Goal: Information Seeking & Learning: Learn about a topic

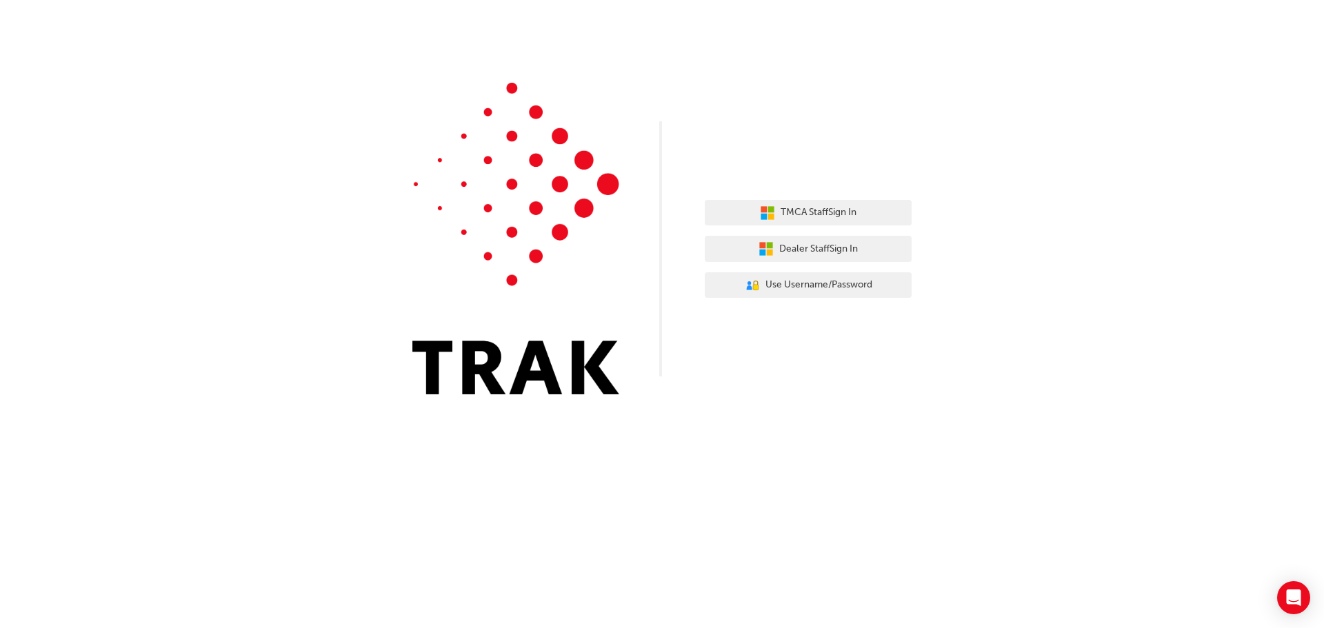
click at [835, 194] on div "TMCA Staff Sign In Dealer Staff Sign In User Authentication Icon - Blue Person,…" at bounding box center [808, 249] width 207 height 119
click at [860, 212] on button "TMCA Staff Sign In" at bounding box center [808, 213] width 207 height 26
click at [813, 286] on span "Use Username/Password" at bounding box center [818, 285] width 107 height 16
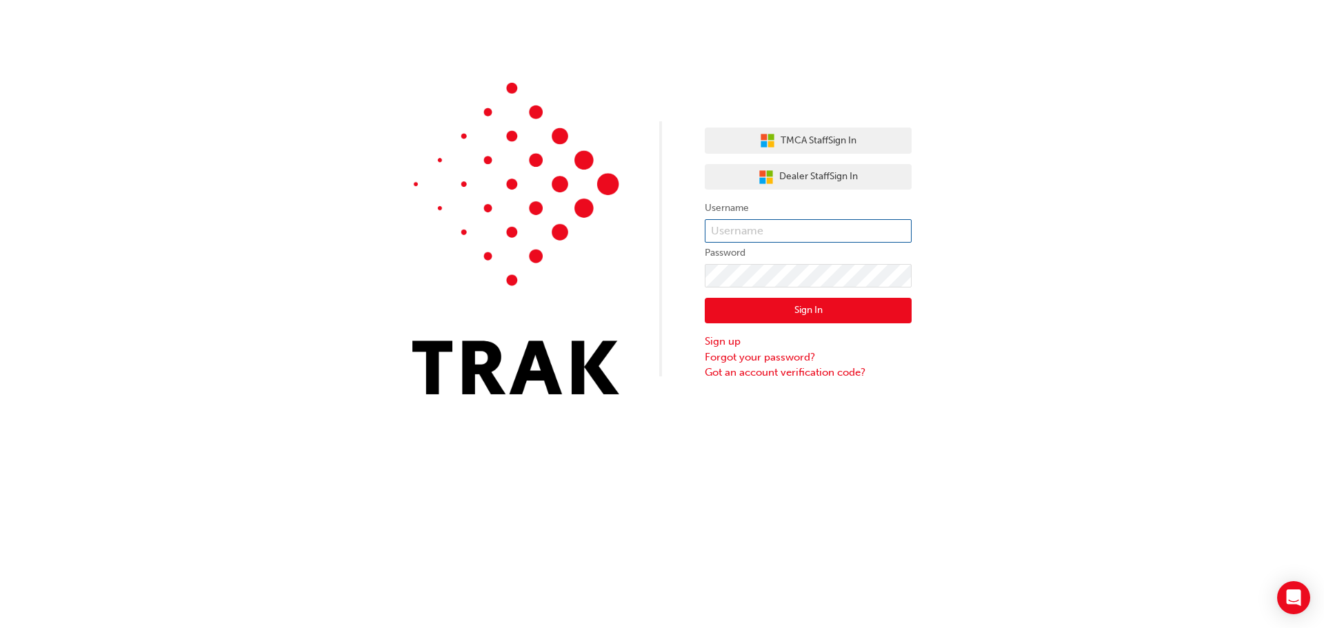
click at [749, 226] on input "text" at bounding box center [808, 230] width 207 height 23
click at [792, 228] on input "text" at bounding box center [808, 230] width 207 height 23
click at [759, 229] on input "text" at bounding box center [808, 230] width 207 height 23
type input "Ella.Canlas"
click button "Sign In" at bounding box center [808, 311] width 207 height 26
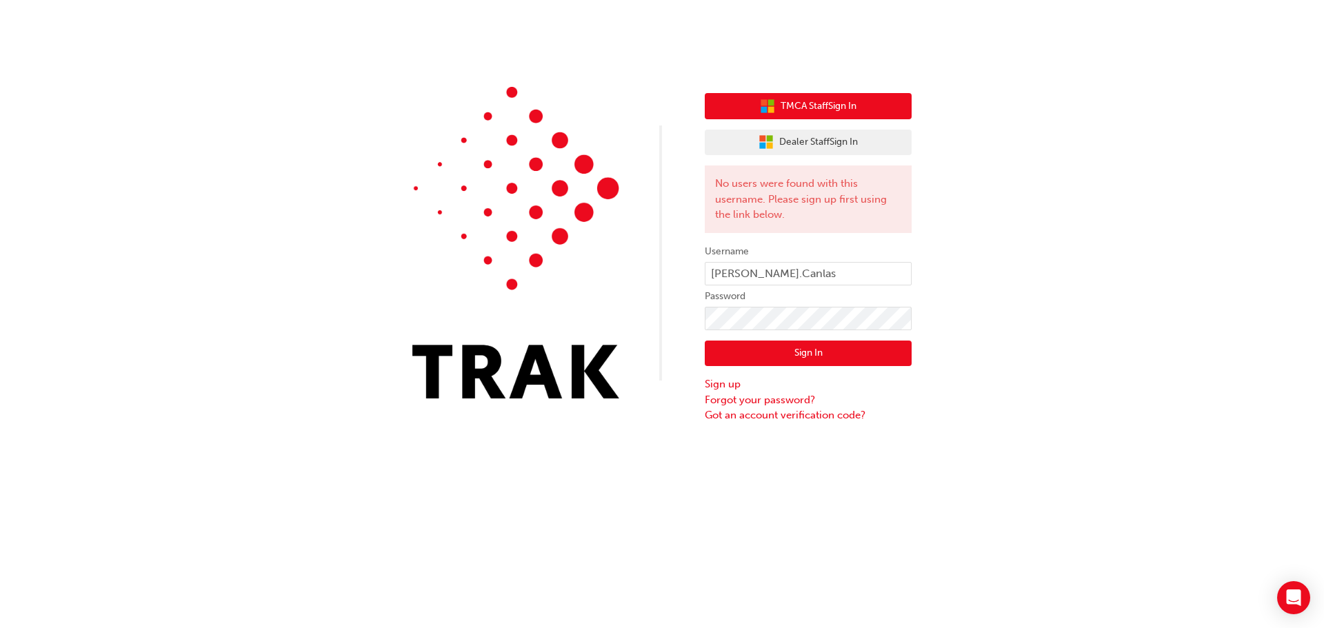
click at [775, 110] on button "TMCA Staff Sign In" at bounding box center [808, 106] width 207 height 26
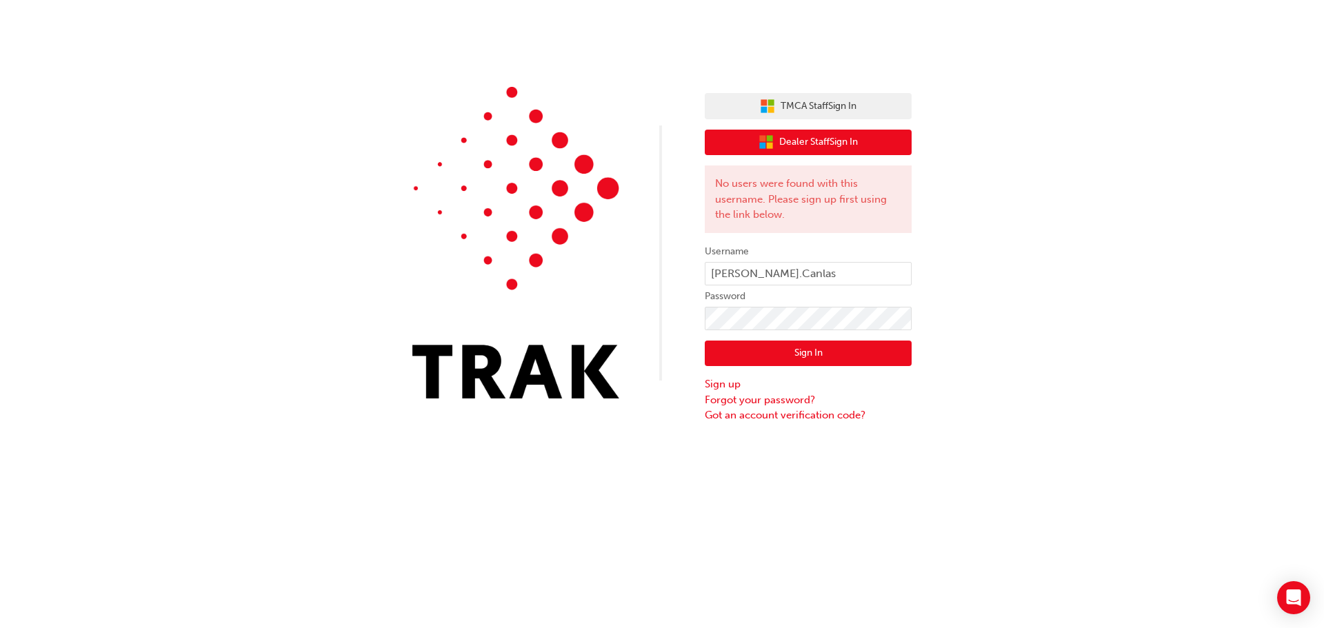
click at [770, 150] on icon "button" at bounding box center [766, 141] width 15 height 15
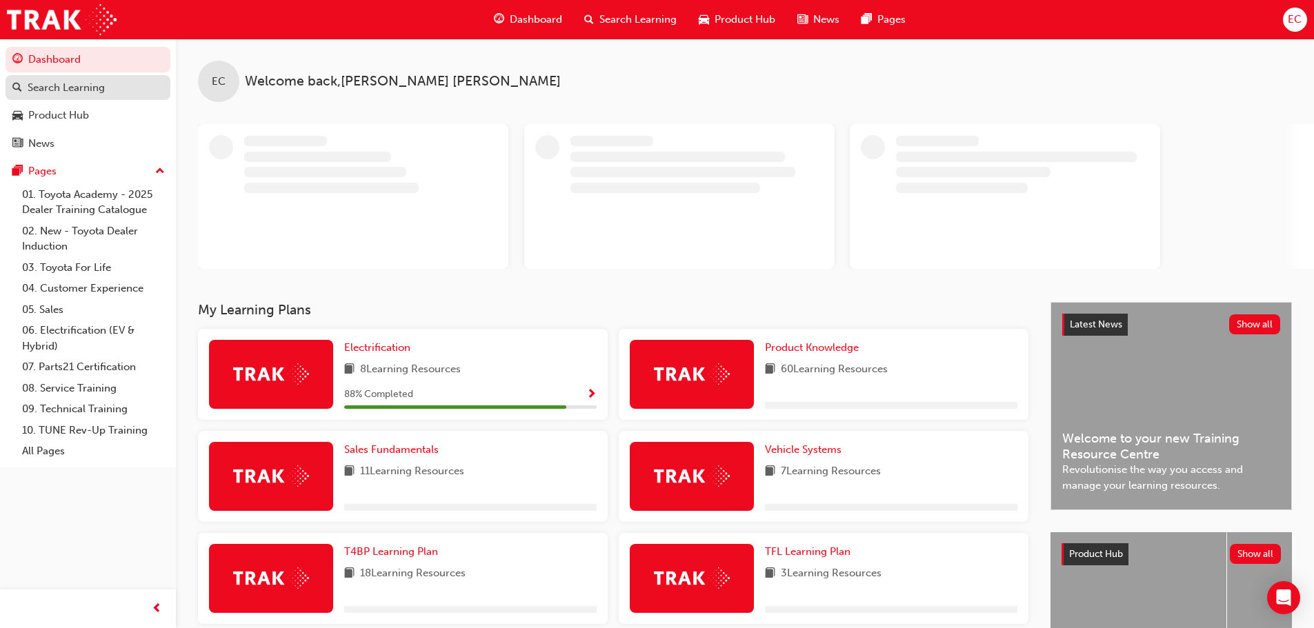
click at [48, 89] on div "Search Learning" at bounding box center [66, 88] width 77 height 16
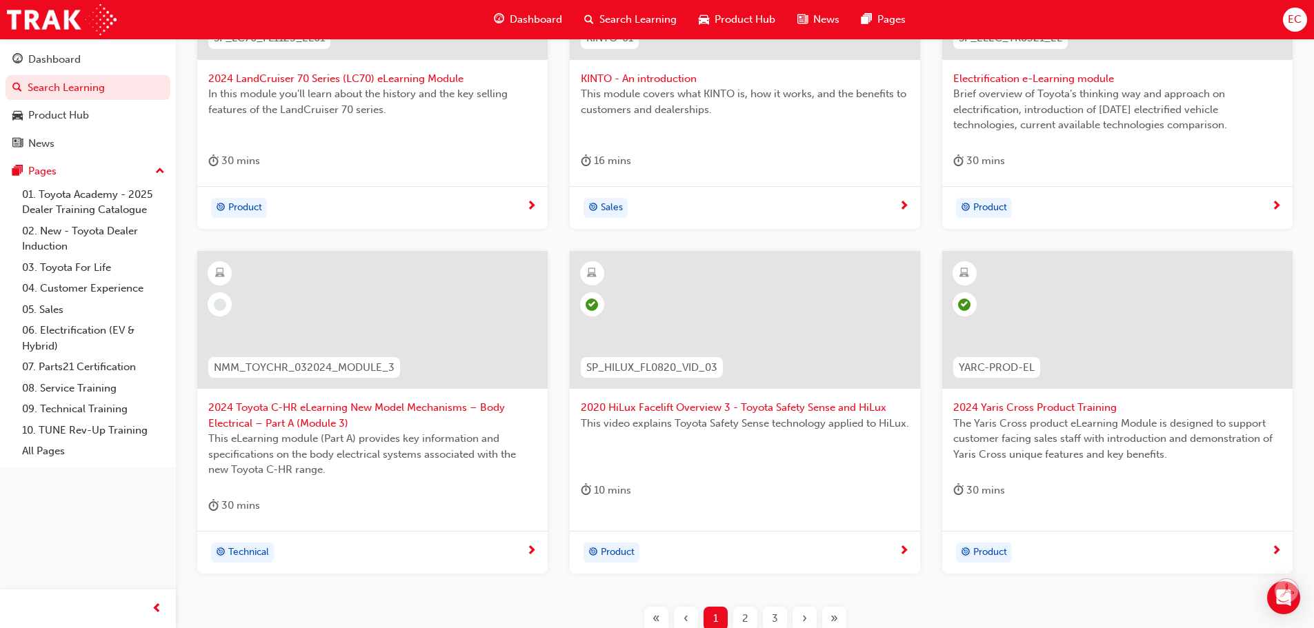
scroll to position [414, 0]
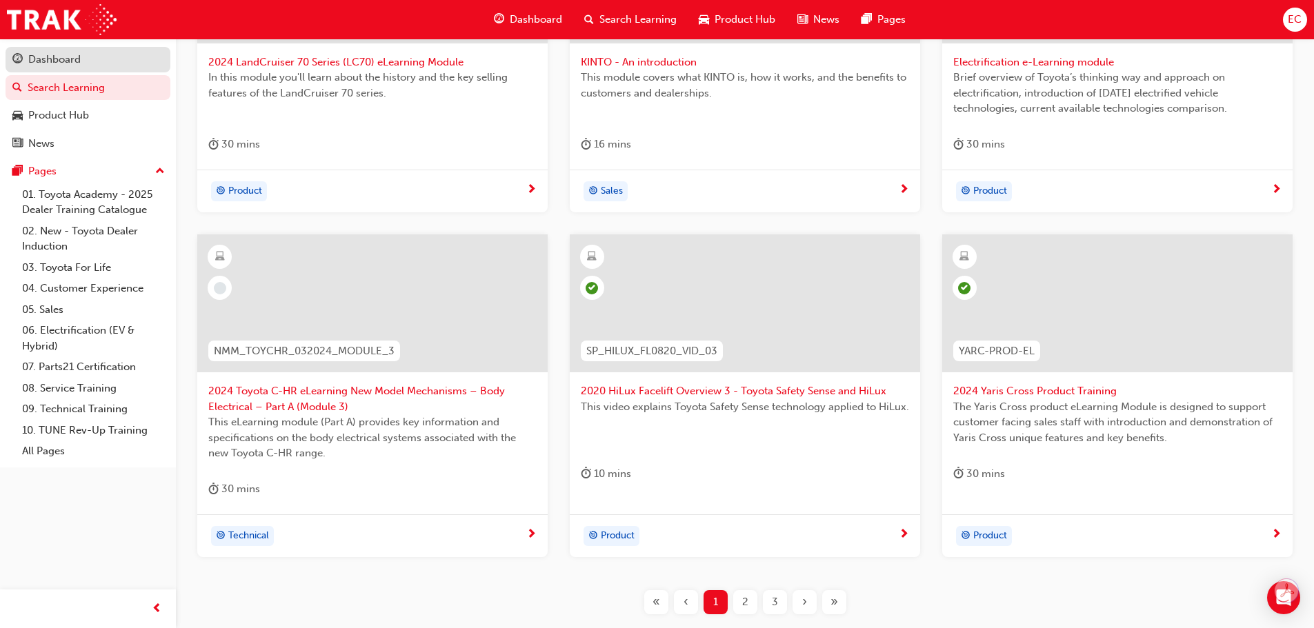
click at [54, 62] on div "Dashboard" at bounding box center [54, 60] width 52 height 16
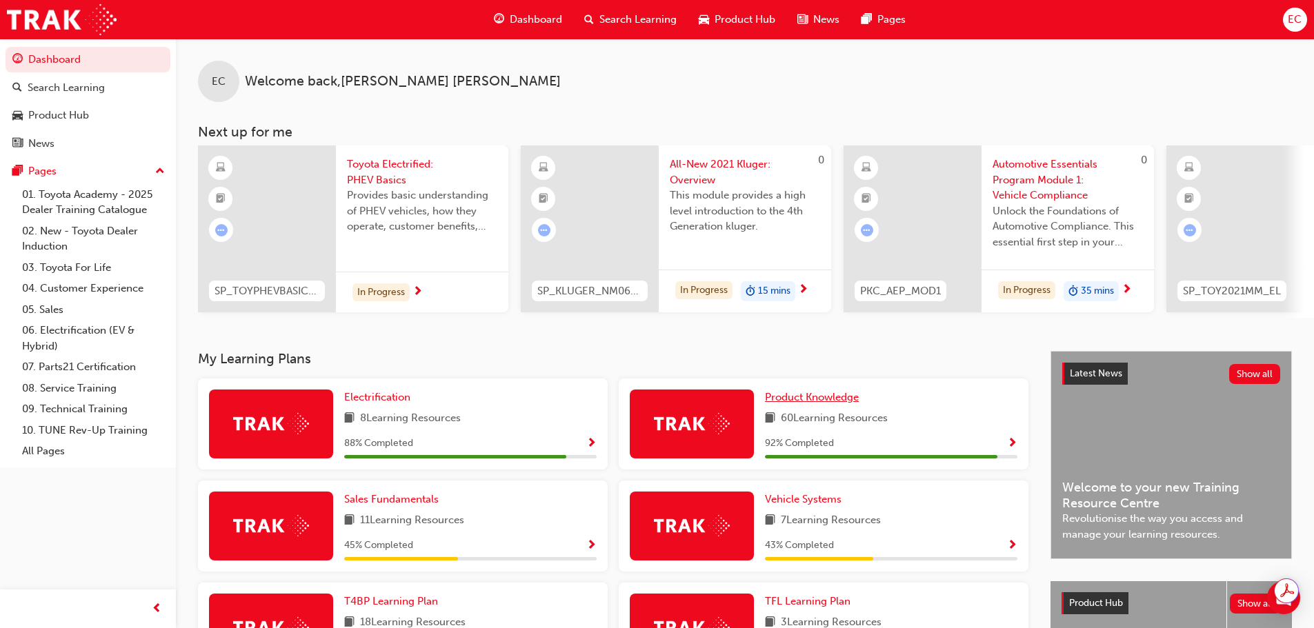
click at [814, 401] on span "Product Knowledge" at bounding box center [812, 397] width 94 height 12
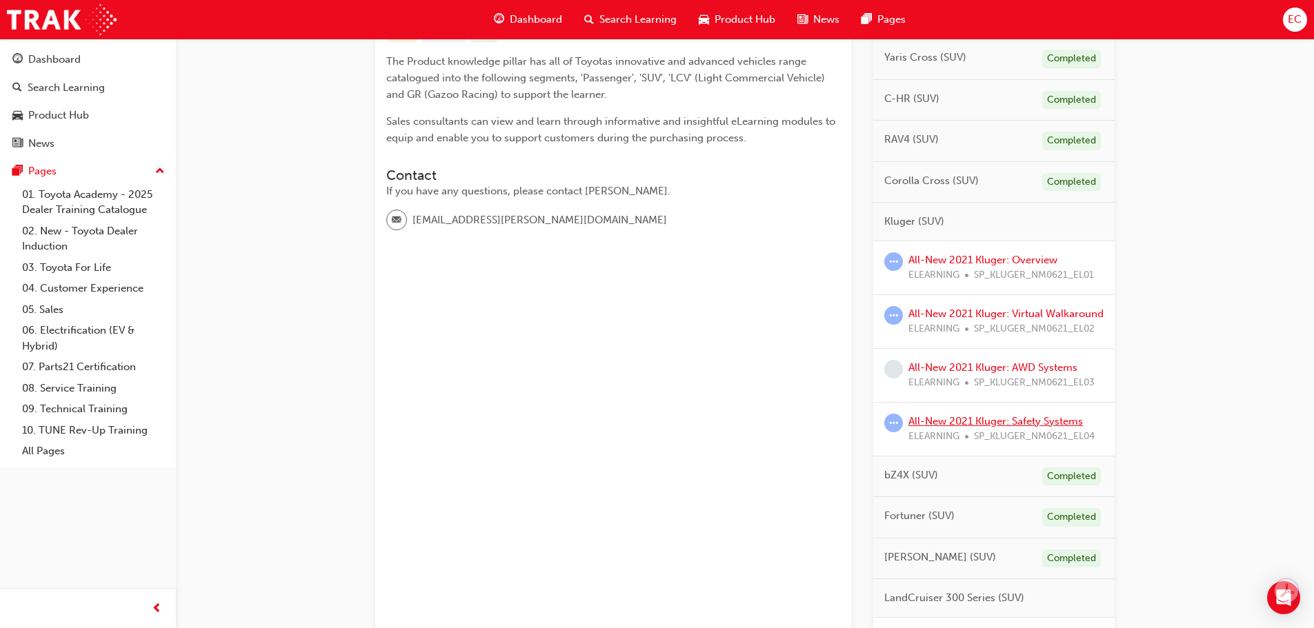
scroll to position [345, 0]
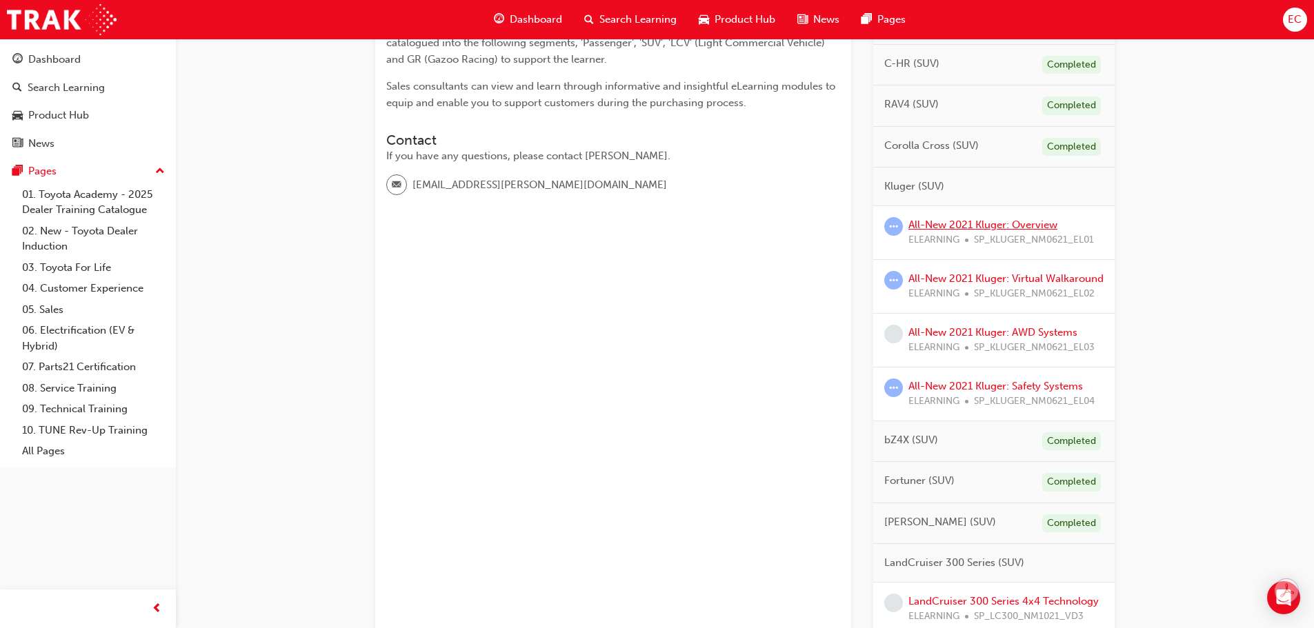
click at [951, 224] on link "All-New 2021 Kluger: Overview" at bounding box center [982, 225] width 149 height 12
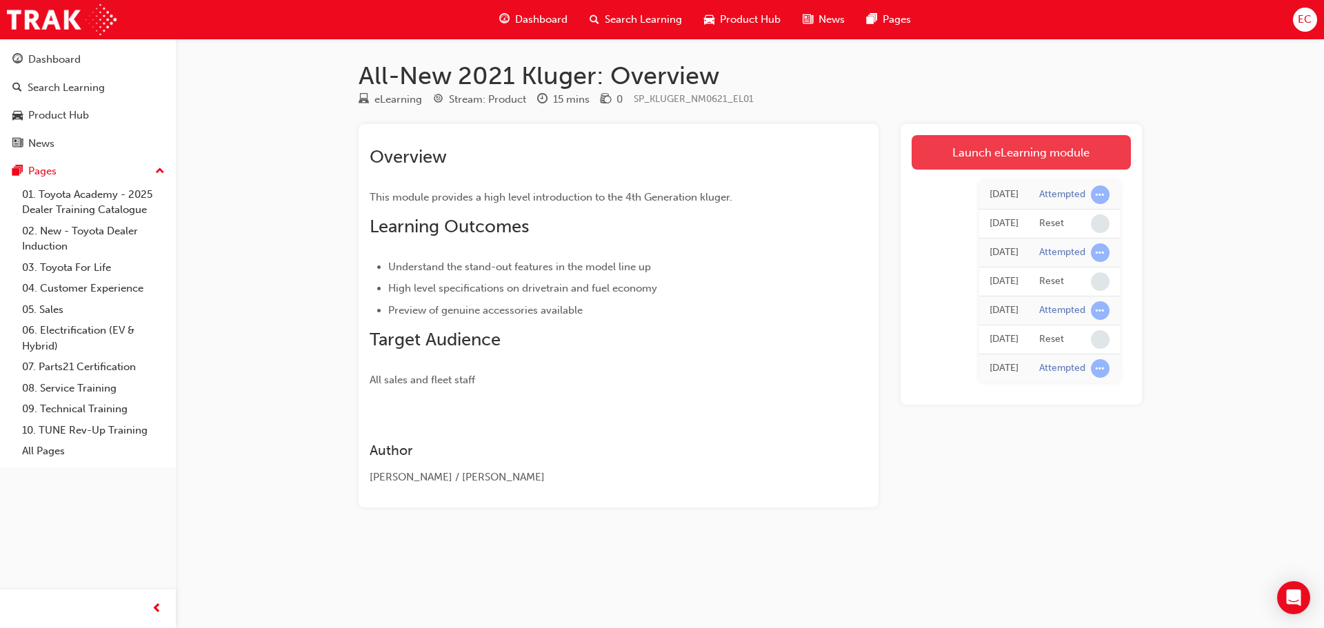
click at [981, 151] on link "Launch eLearning module" at bounding box center [1021, 152] width 219 height 34
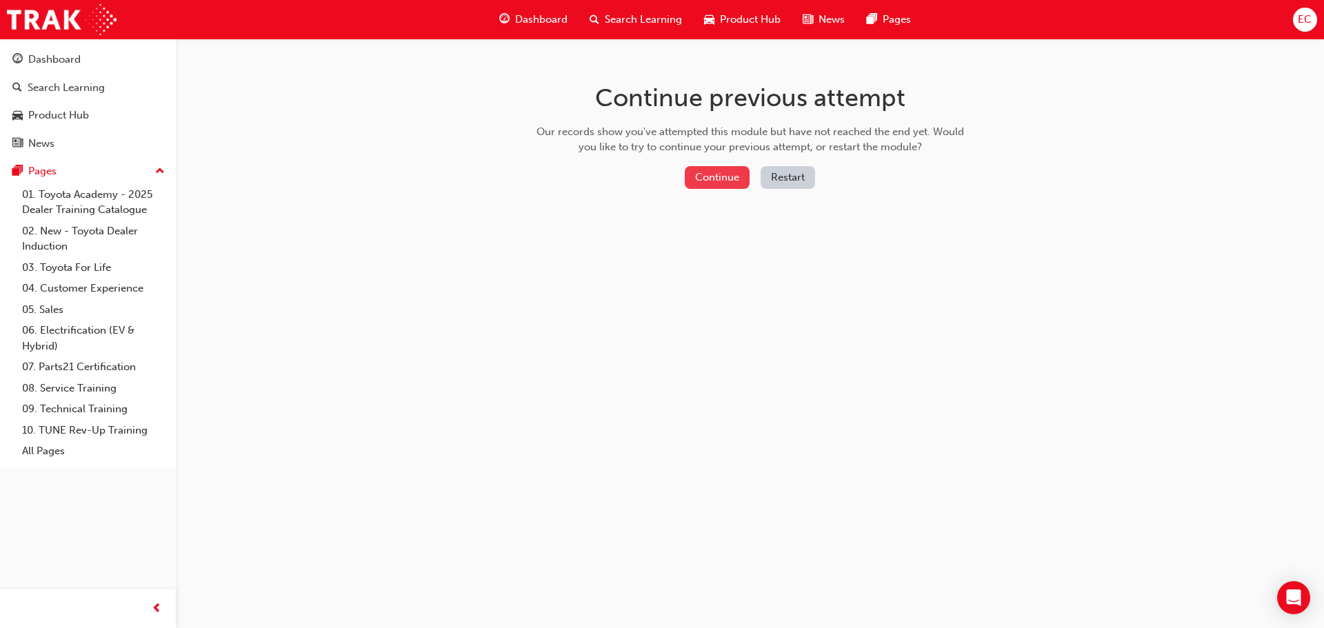
click at [697, 172] on button "Continue" at bounding box center [717, 177] width 65 height 23
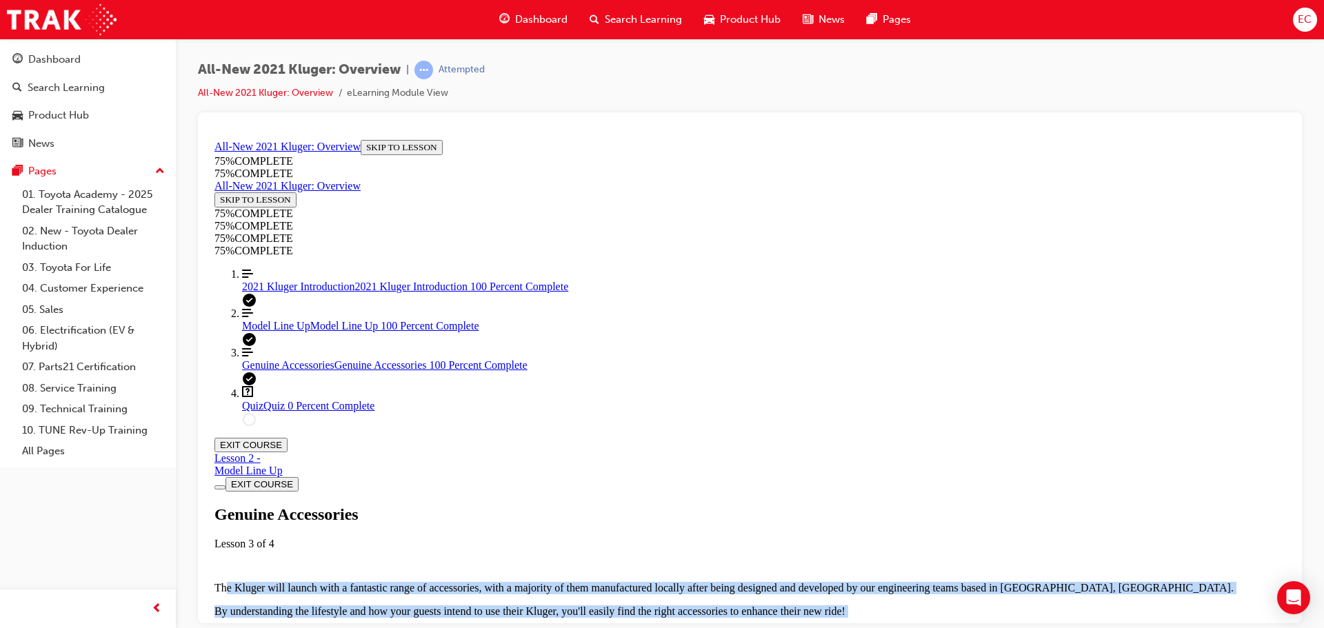
drag, startPoint x: 590, startPoint y: 392, endPoint x: 1109, endPoint y: 581, distance: 552.4
click at [1109, 581] on div "The Kluger will launch with a fantastic range of accessories, with a majority o…" at bounding box center [749, 622] width 1071 height 83
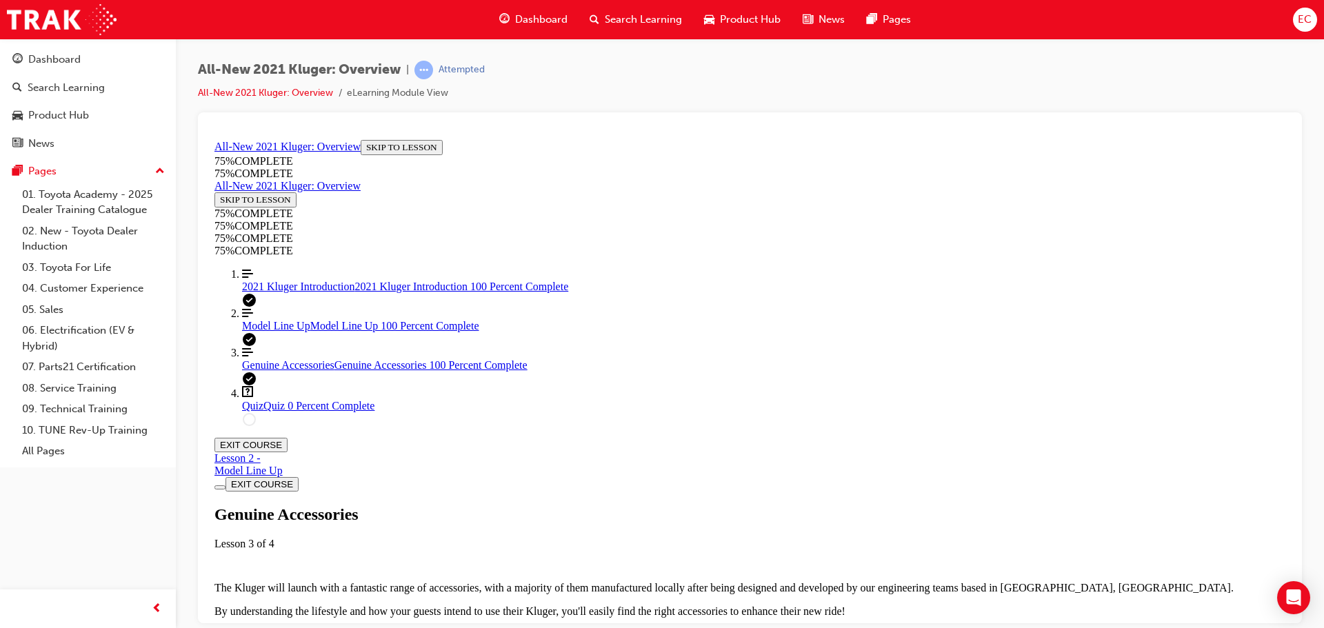
drag, startPoint x: 583, startPoint y: 417, endPoint x: 1019, endPoint y: 545, distance: 453.7
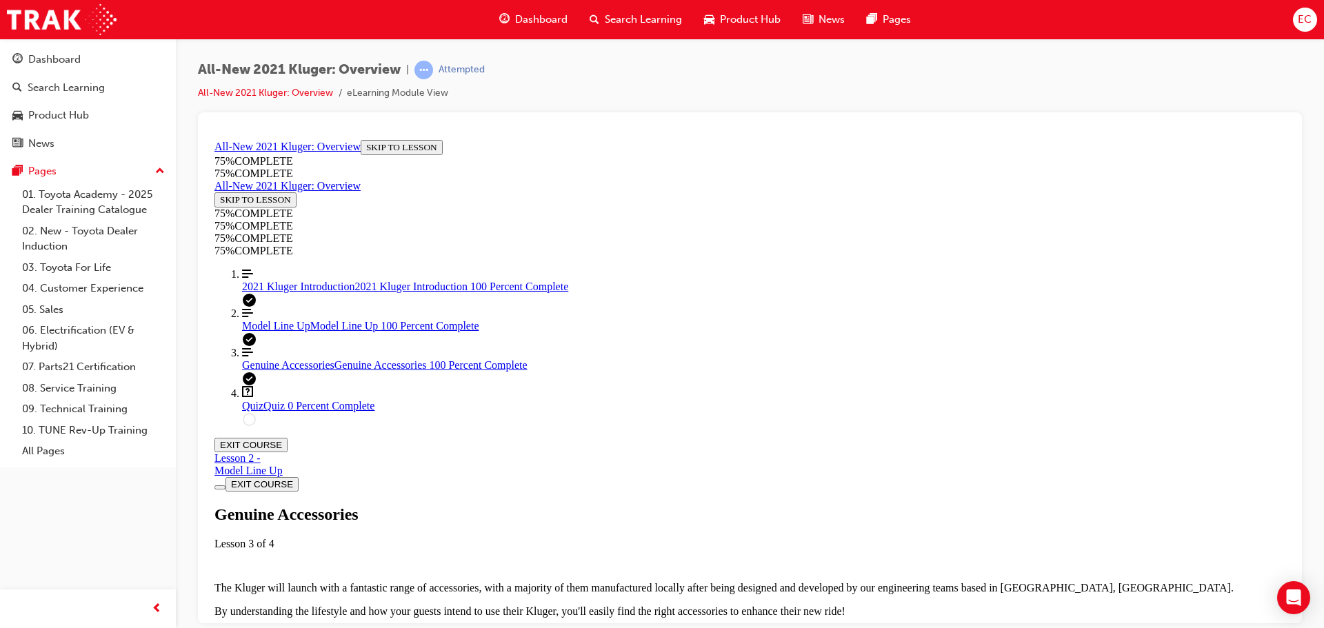
scroll to position [462, 0]
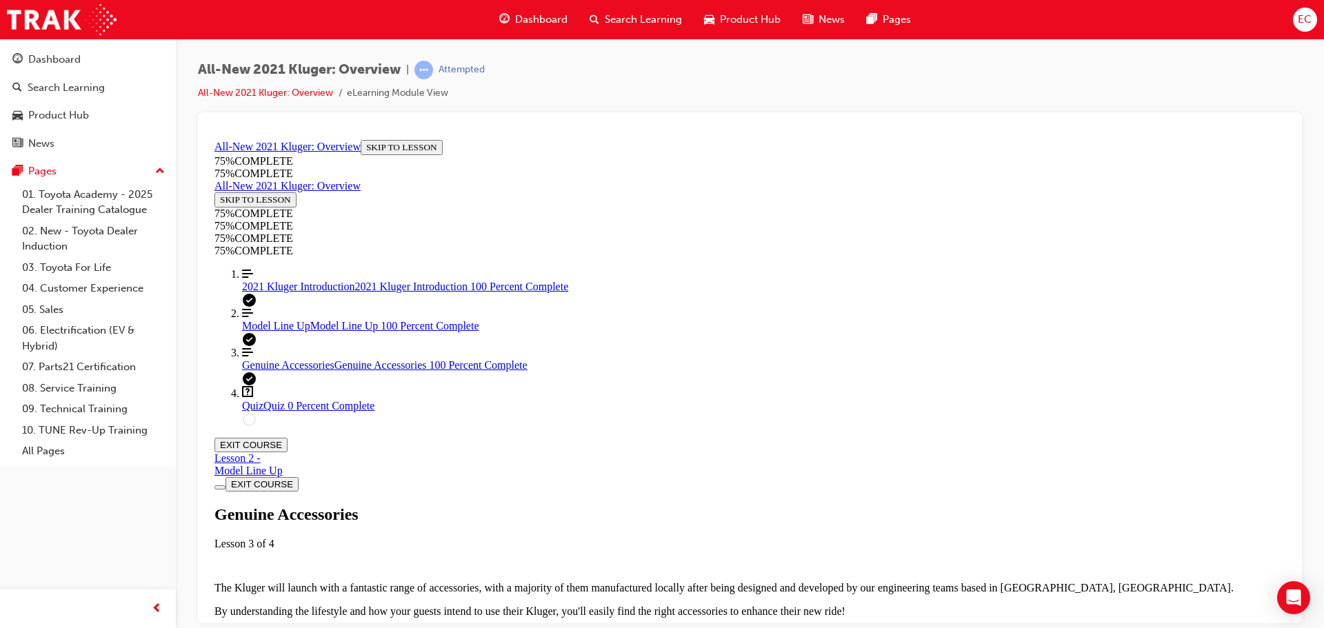
scroll to position [807, 0]
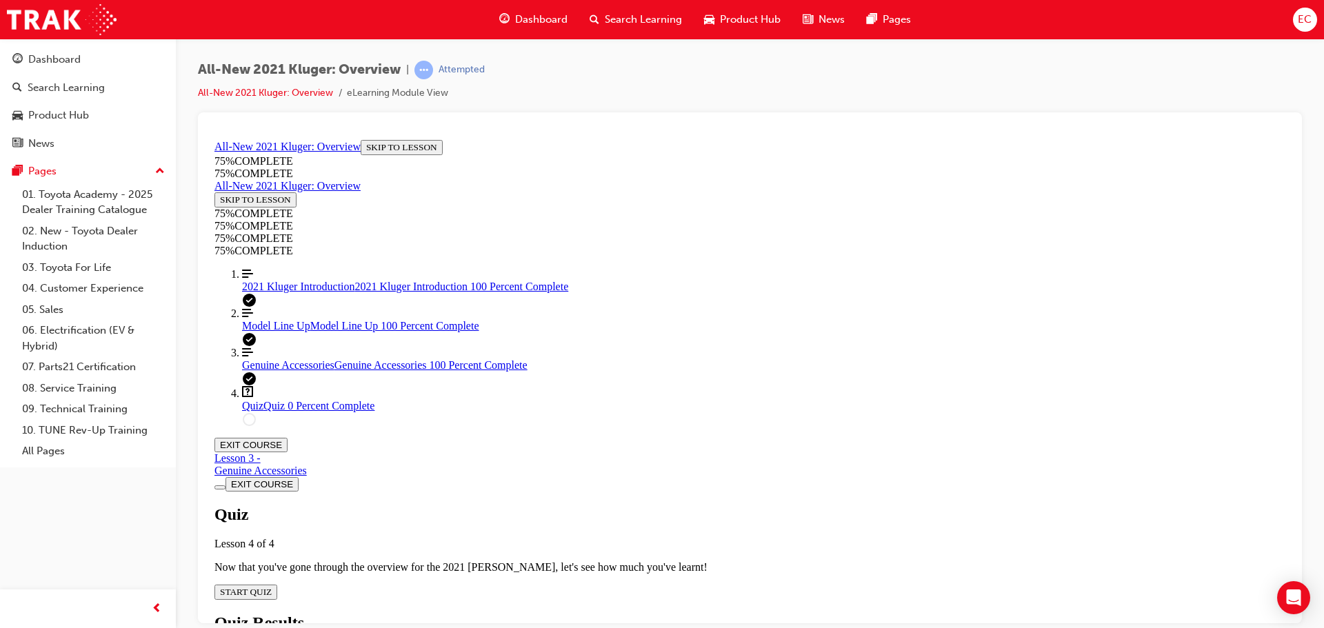
scroll to position [48, 0]
click at [272, 586] on span "START QUIZ" at bounding box center [246, 591] width 52 height 10
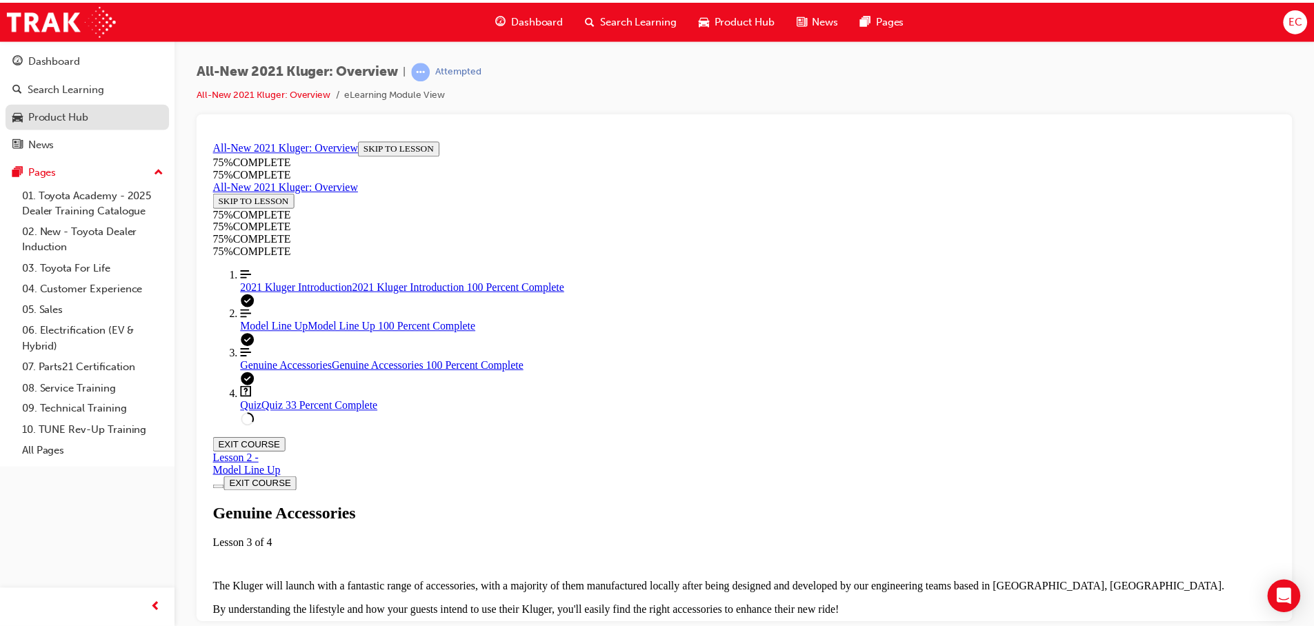
scroll to position [48, 0]
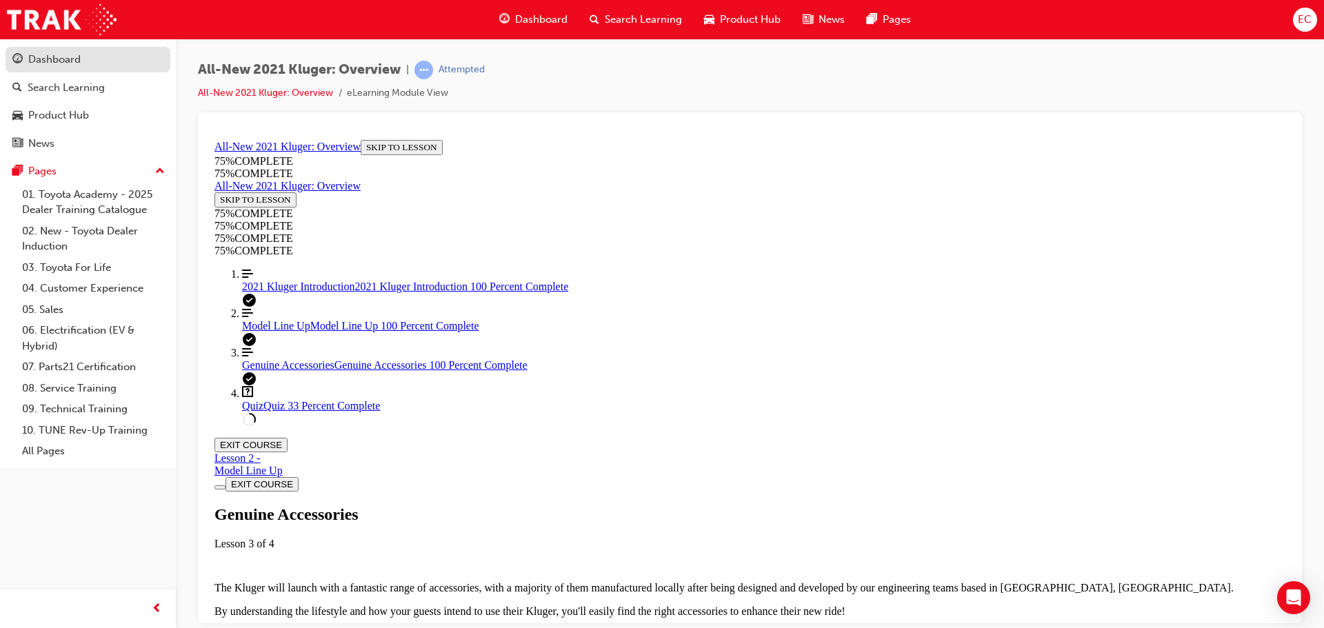
click at [57, 58] on div "Dashboard" at bounding box center [54, 60] width 52 height 16
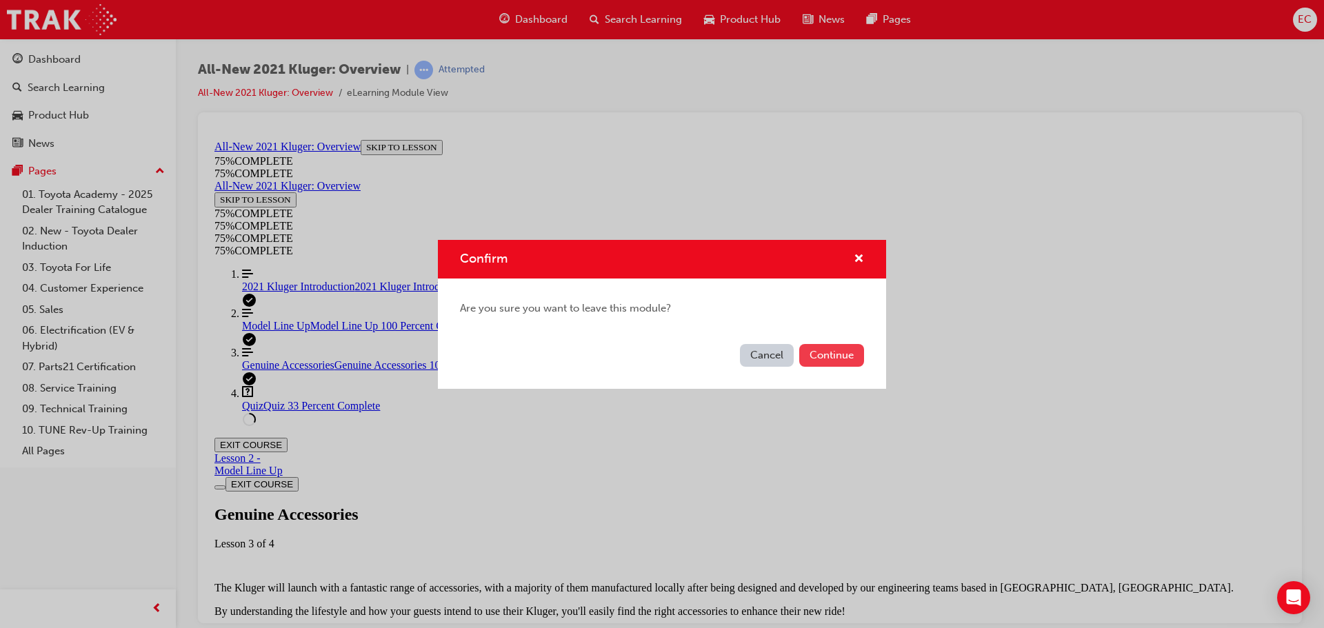
click at [850, 365] on button "Continue" at bounding box center [831, 355] width 65 height 23
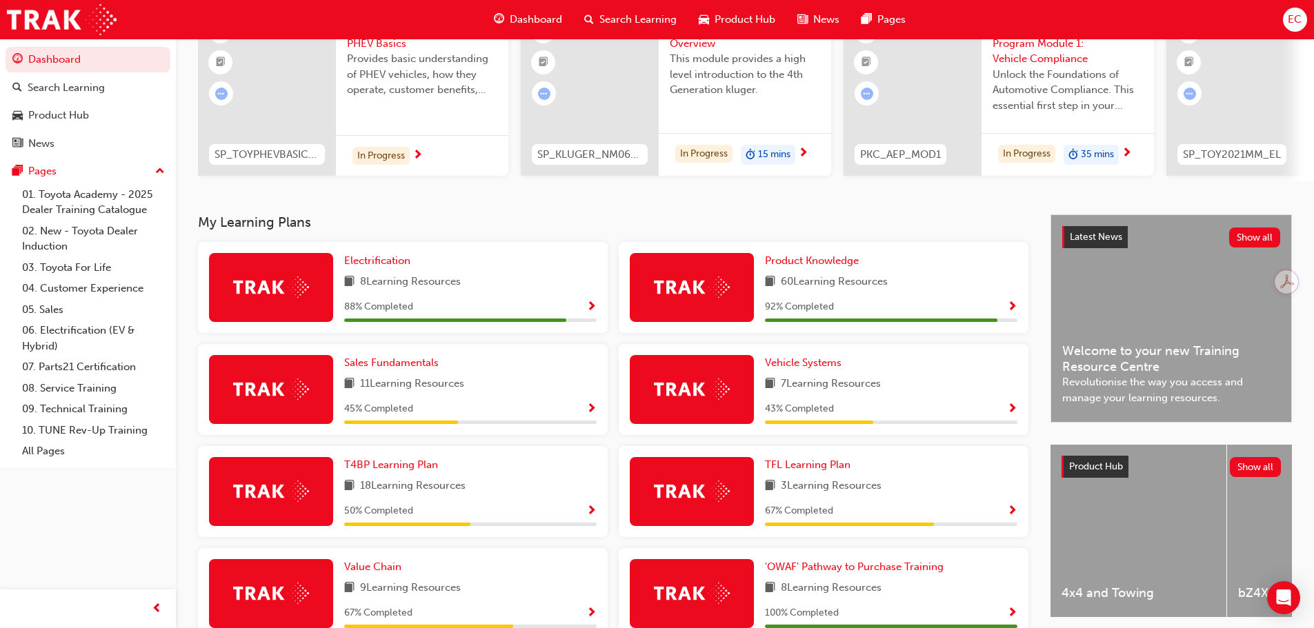
scroll to position [138, 0]
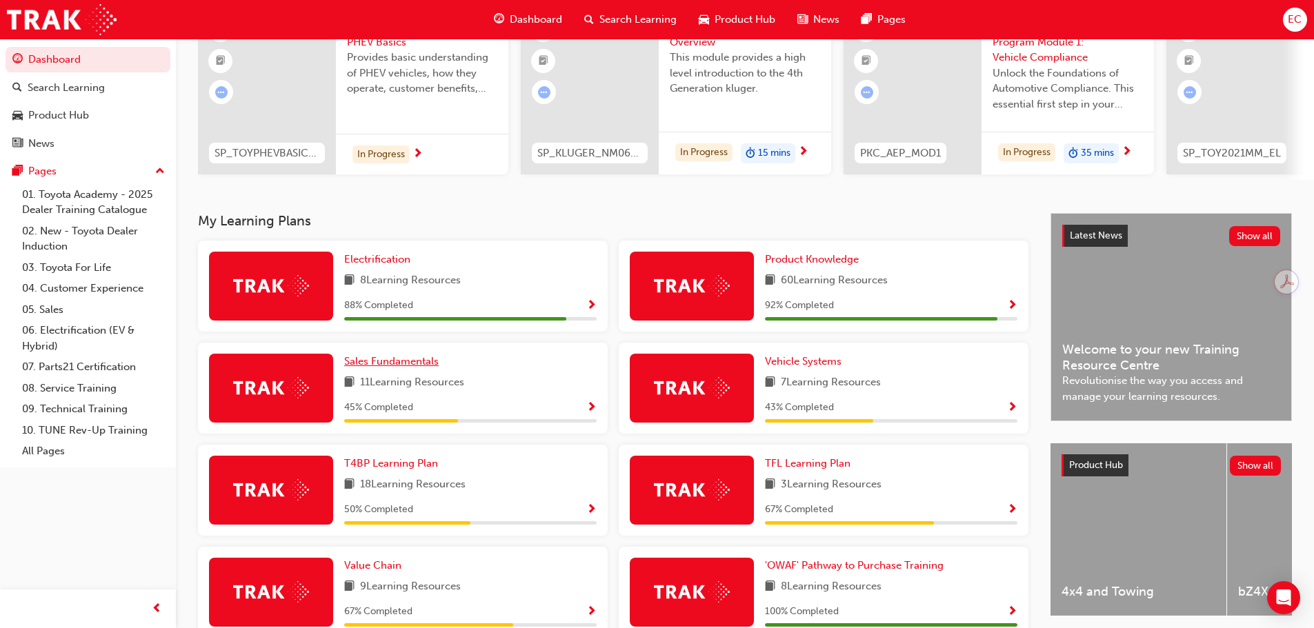
click at [385, 367] on span "Sales Fundamentals" at bounding box center [391, 361] width 94 height 12
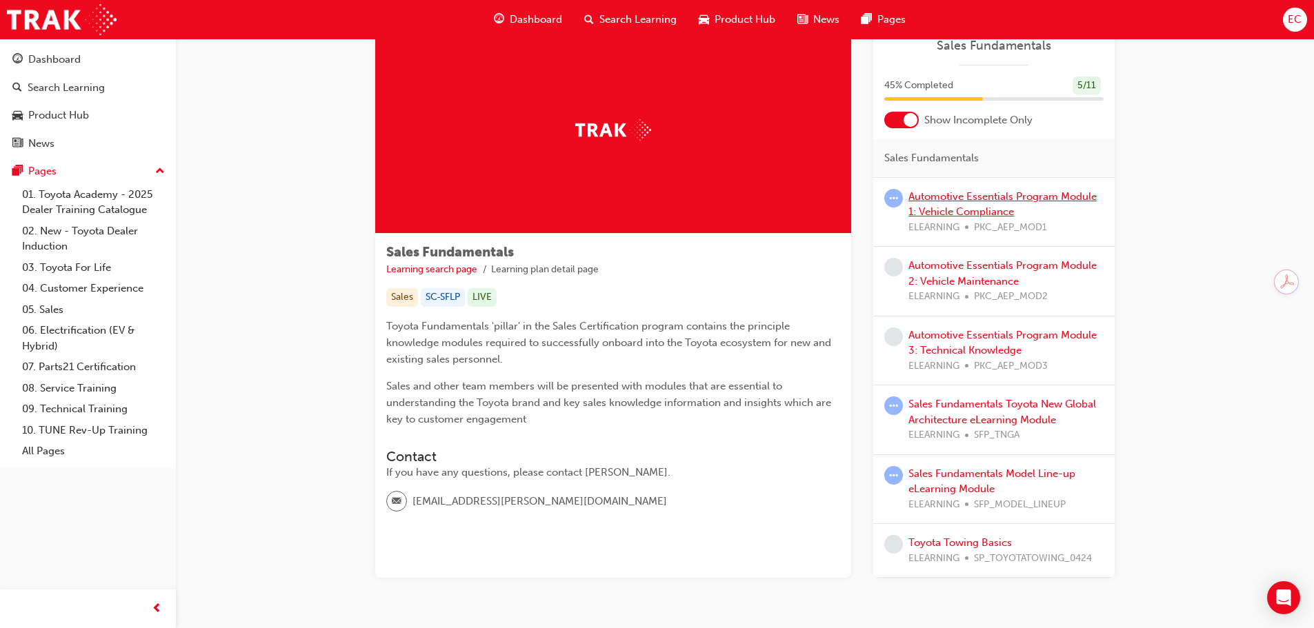
scroll to position [69, 0]
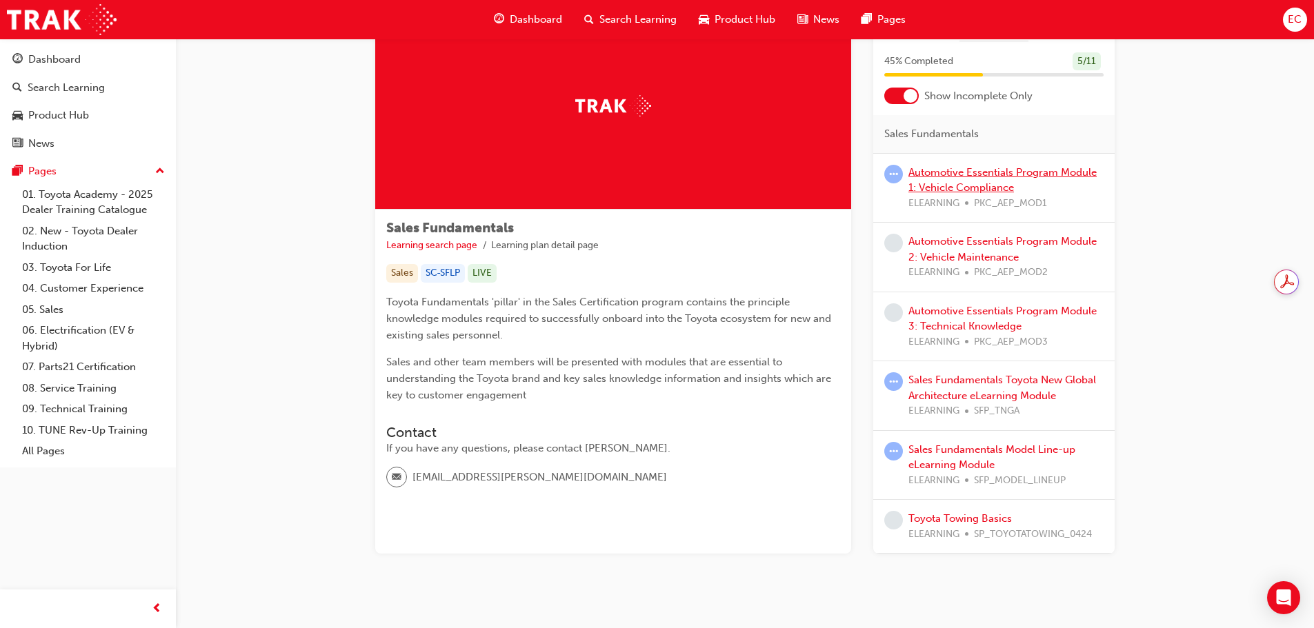
click at [995, 170] on link "Automotive Essentials Program Module 1: Vehicle Compliance" at bounding box center [1002, 180] width 188 height 28
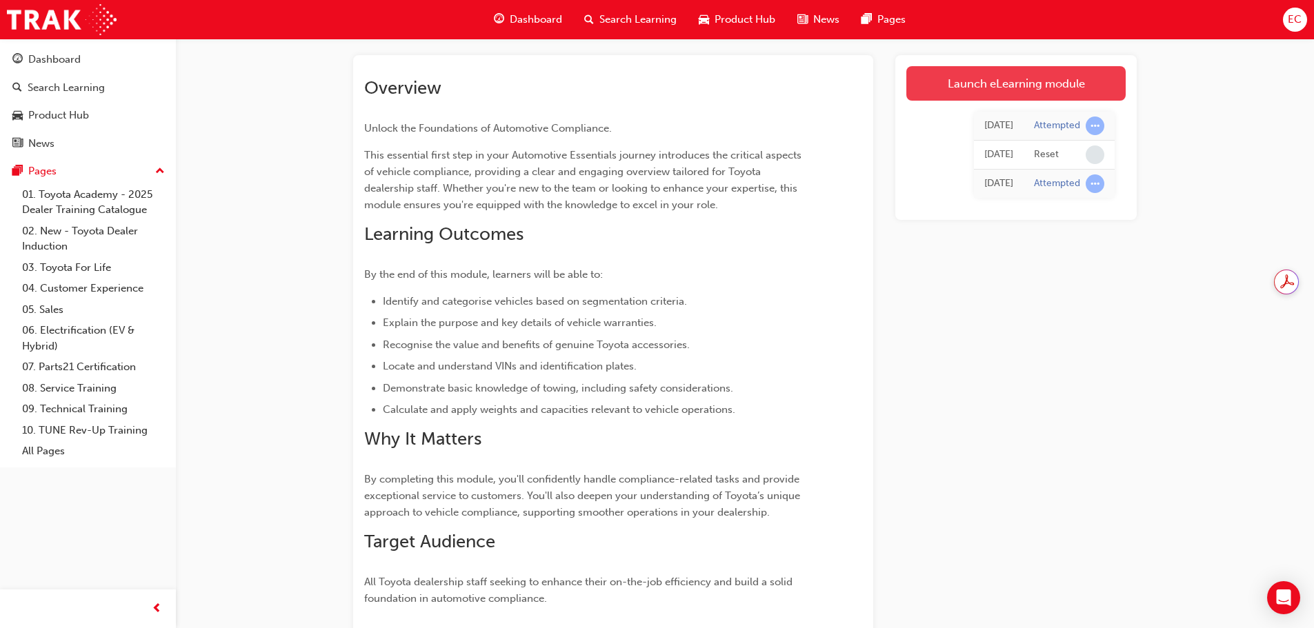
click at [953, 90] on link "Launch eLearning module" at bounding box center [1015, 83] width 219 height 34
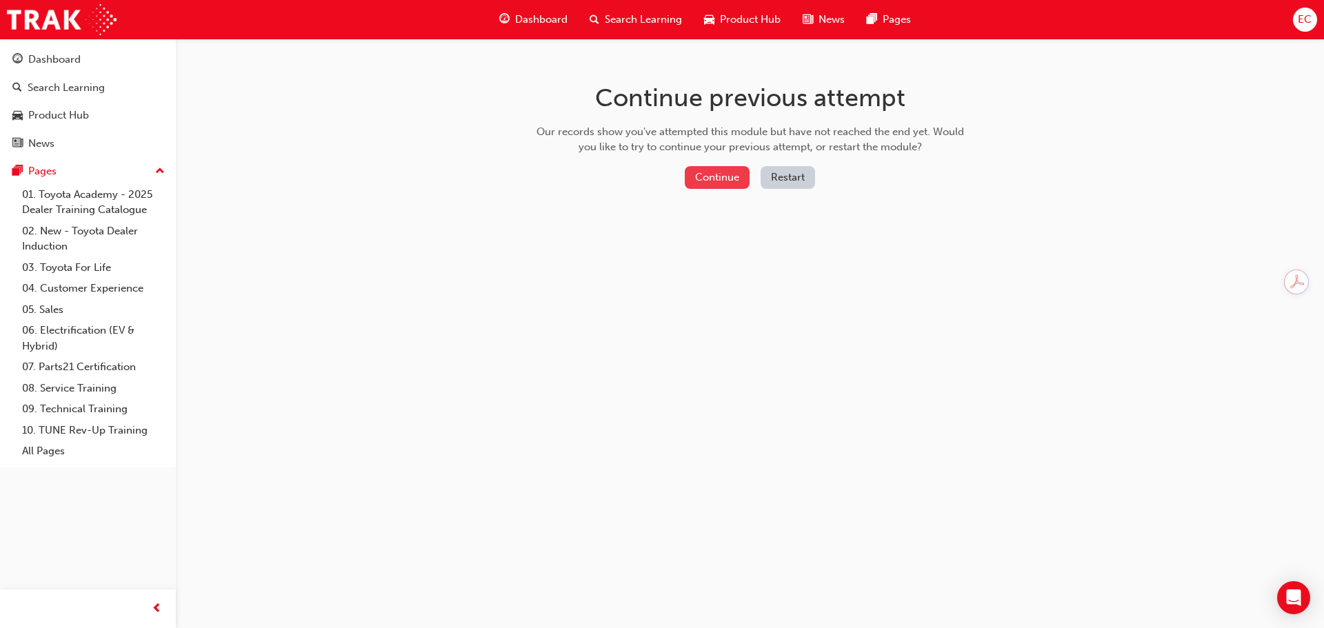
click at [697, 188] on button "Continue" at bounding box center [717, 177] width 65 height 23
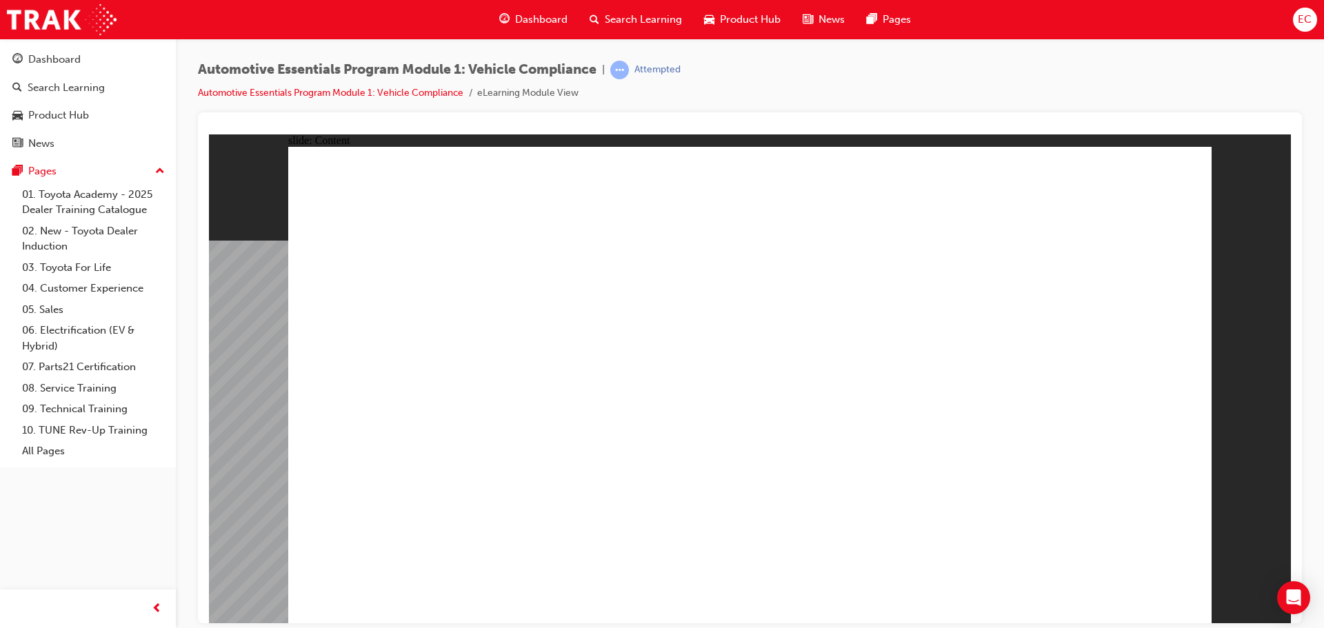
drag, startPoint x: 338, startPoint y: 310, endPoint x: 512, endPoint y: 313, distance: 174.5
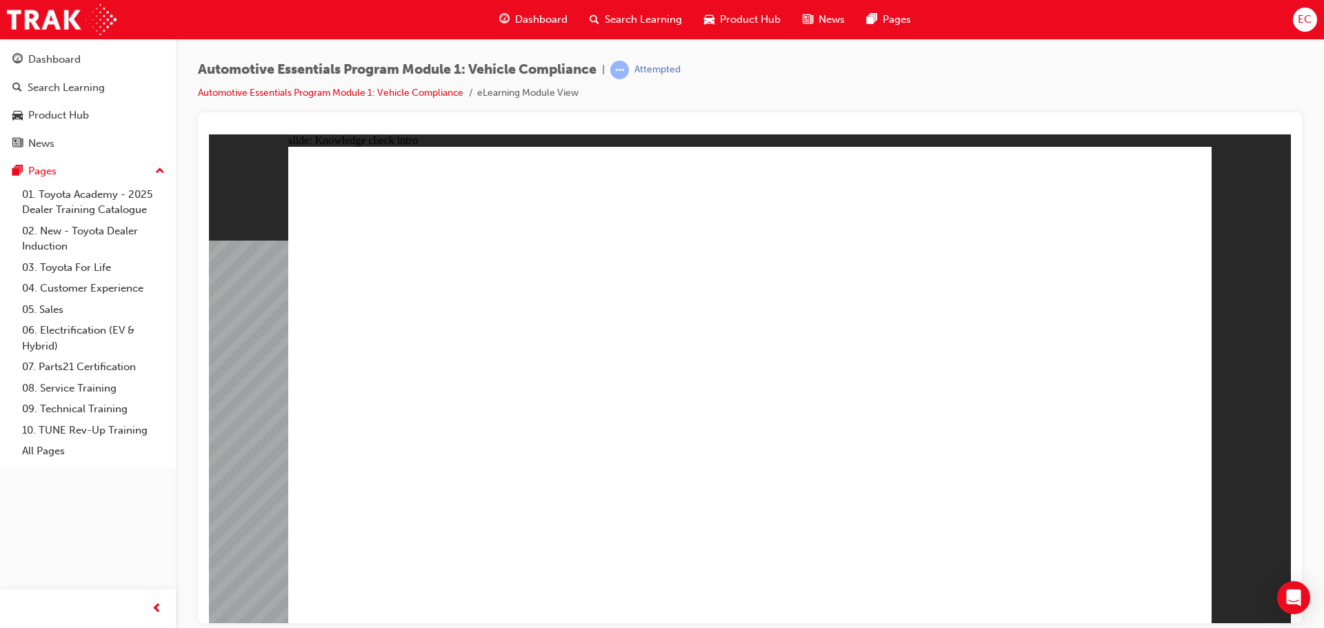
radio input "true"
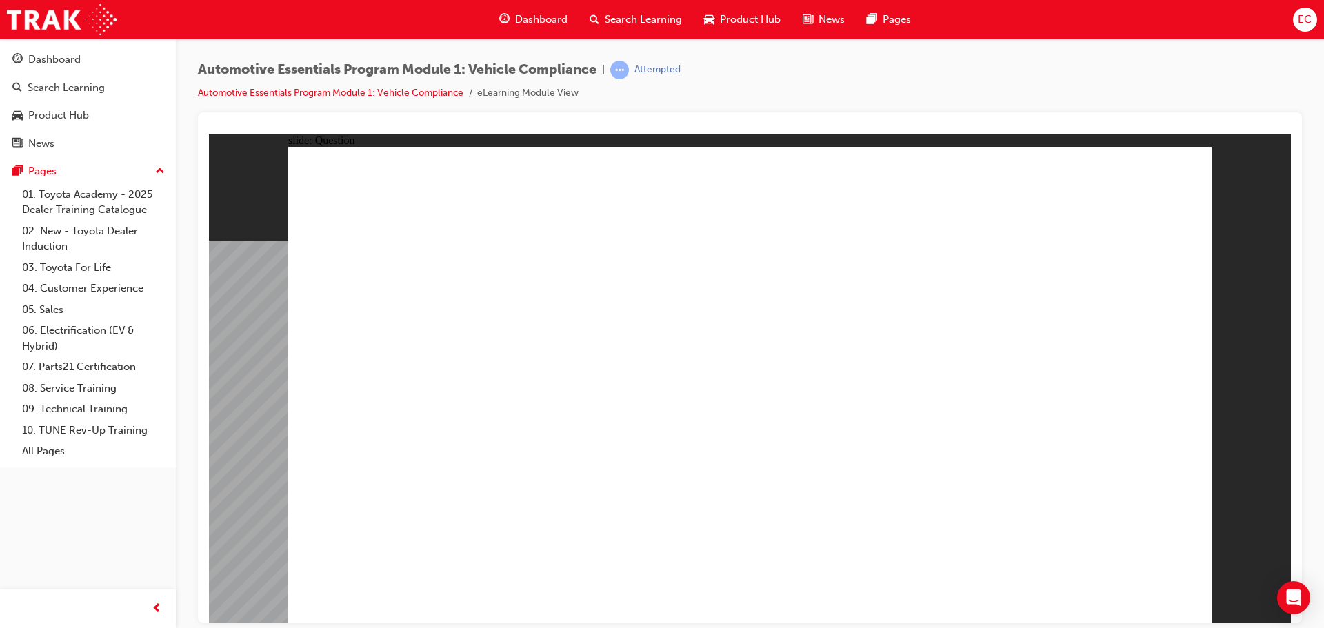
radio input "true"
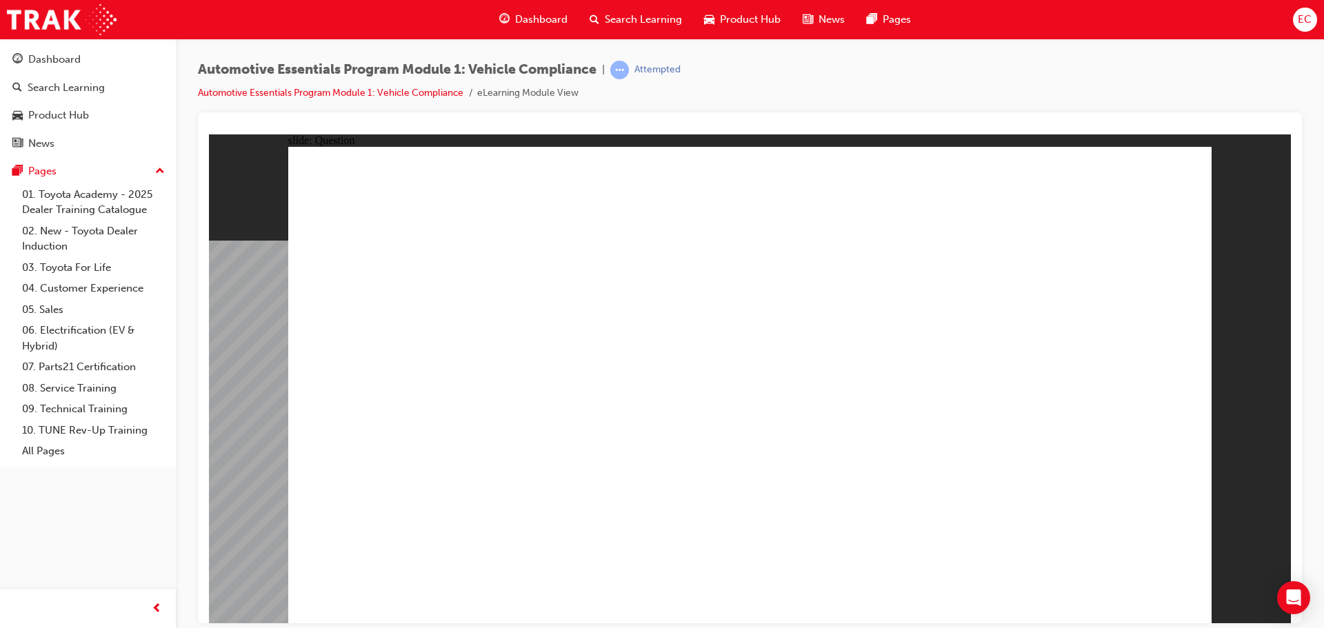
radio input "true"
drag, startPoint x: 1125, startPoint y: 585, endPoint x: 1159, endPoint y: 601, distance: 37.6
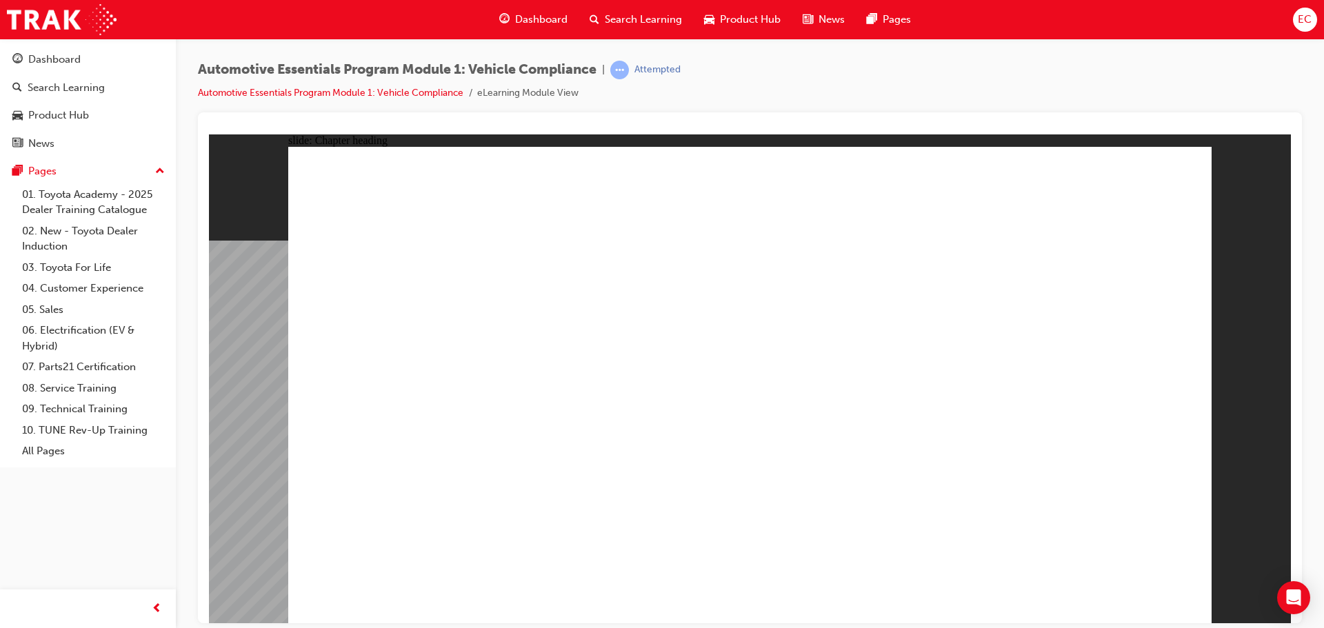
drag, startPoint x: 895, startPoint y: 516, endPoint x: 1019, endPoint y: 518, distance: 124.2
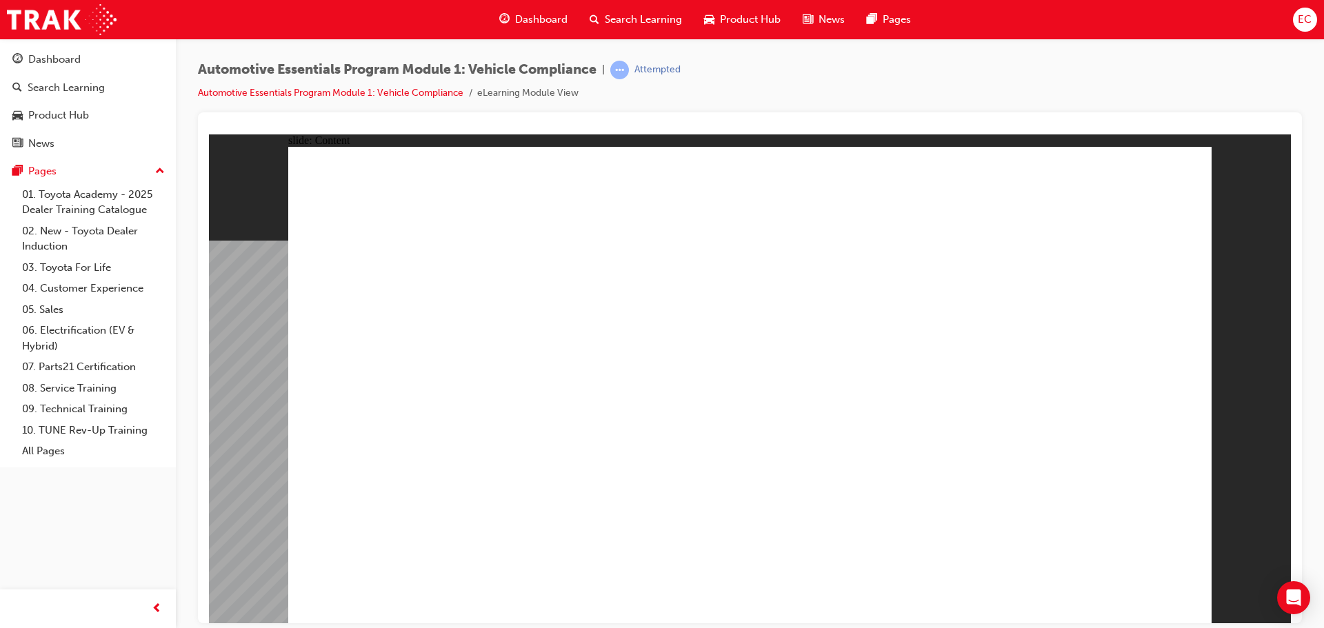
drag, startPoint x: 1058, startPoint y: 401, endPoint x: 1082, endPoint y: 531, distance: 132.6
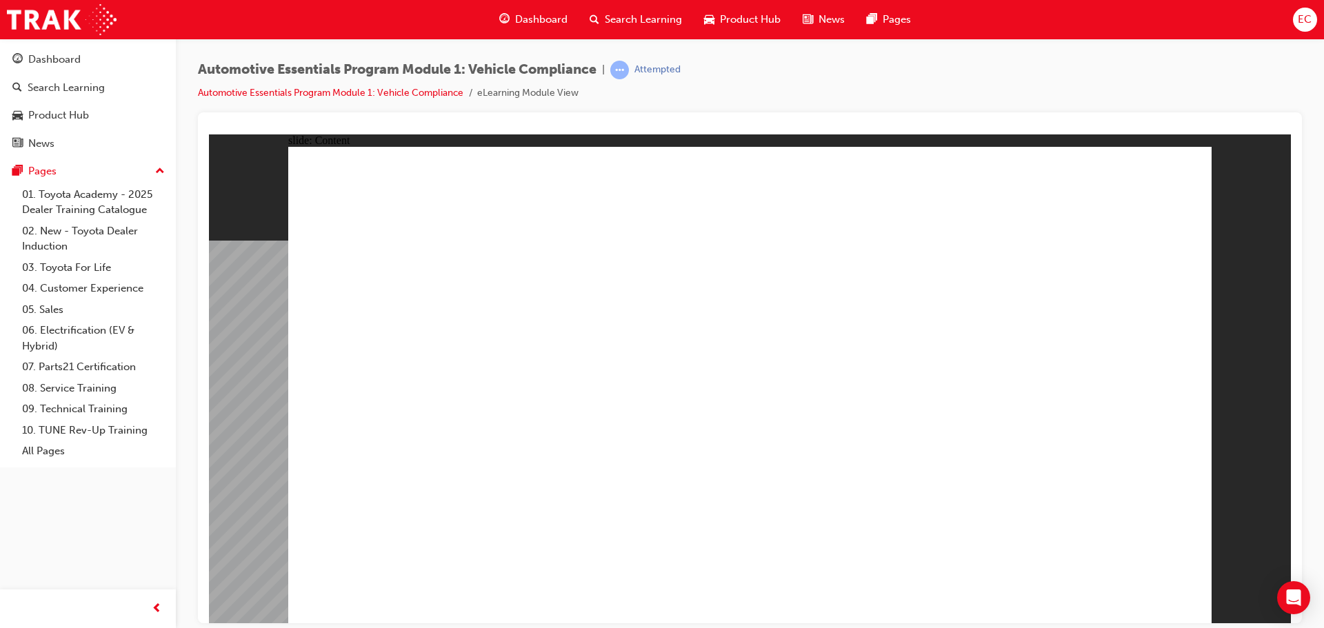
drag, startPoint x: 577, startPoint y: 346, endPoint x: 881, endPoint y: 376, distance: 306.3
drag, startPoint x: 583, startPoint y: 322, endPoint x: 774, endPoint y: 406, distance: 209.1
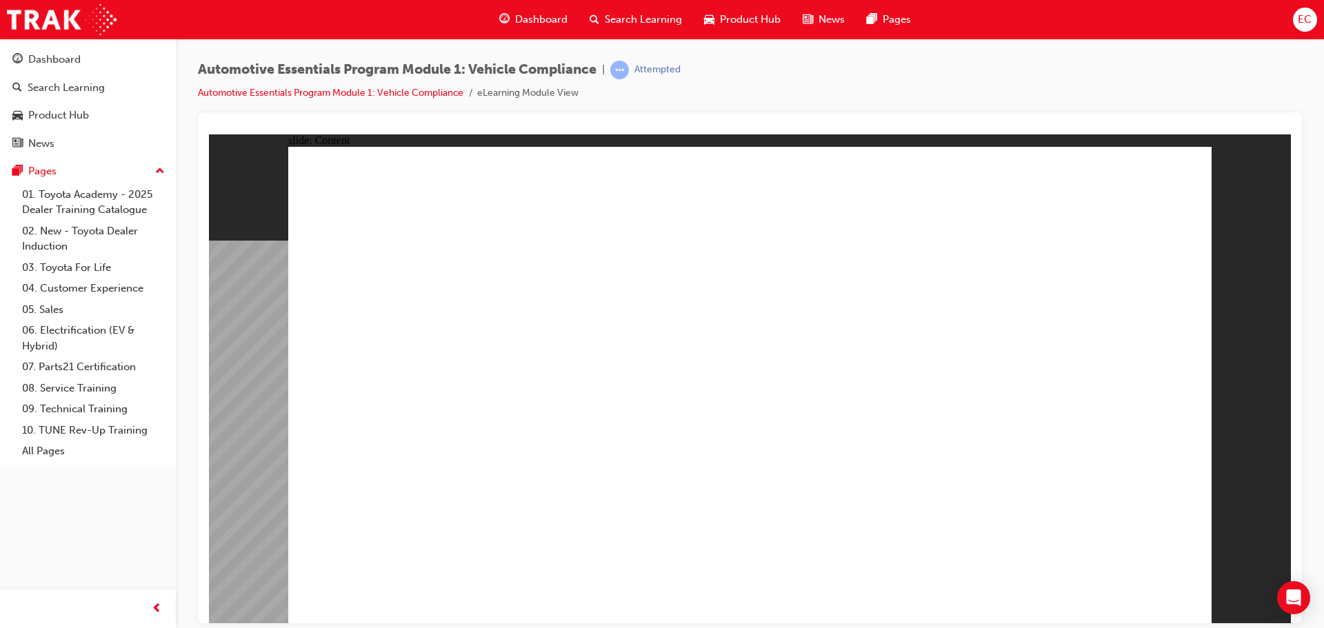
drag, startPoint x: 574, startPoint y: 335, endPoint x: 714, endPoint y: 365, distance: 142.4
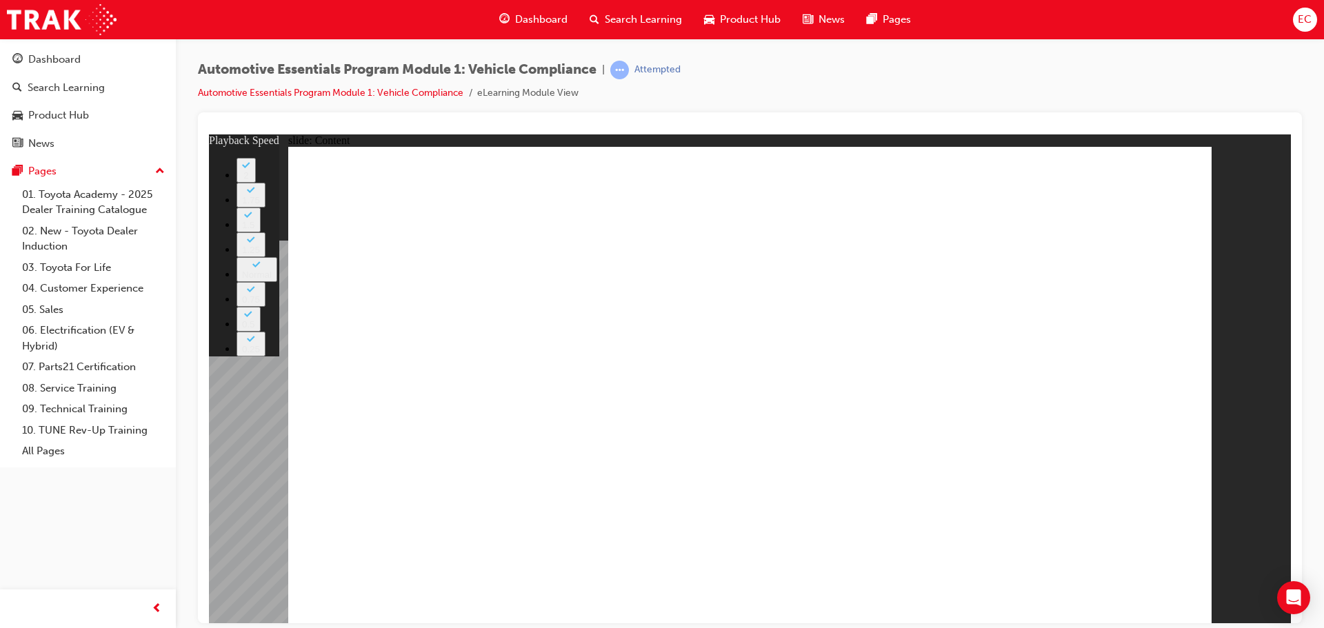
type input "43"
